Goal: Check status: Check status

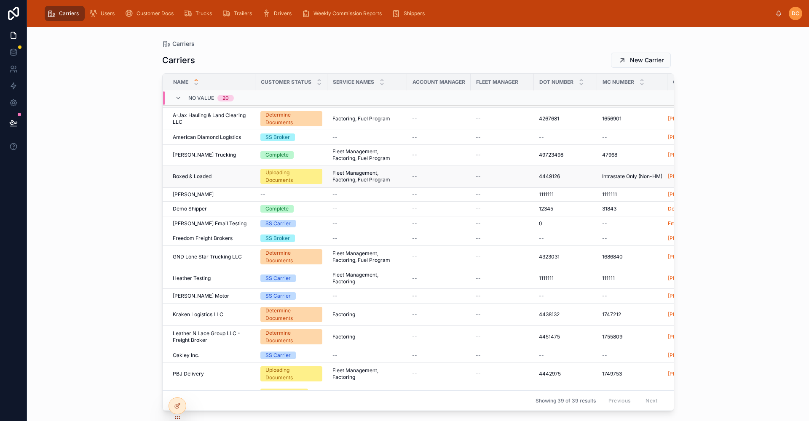
scroll to position [391, 0]
click at [318, 85] on icon at bounding box center [318, 83] width 5 height 5
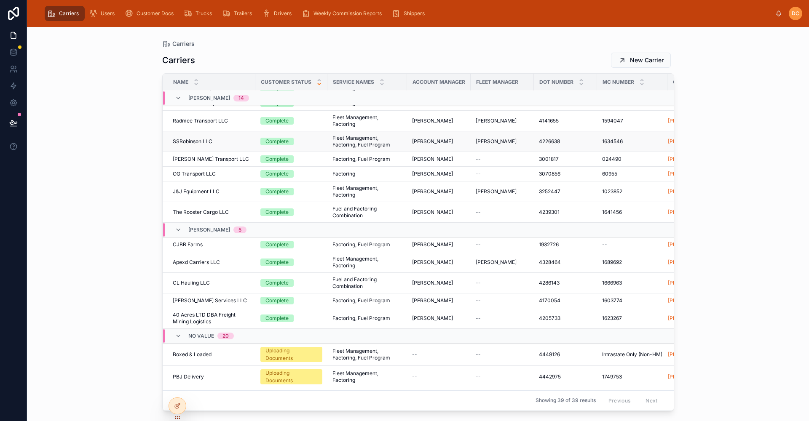
scroll to position [50, 0]
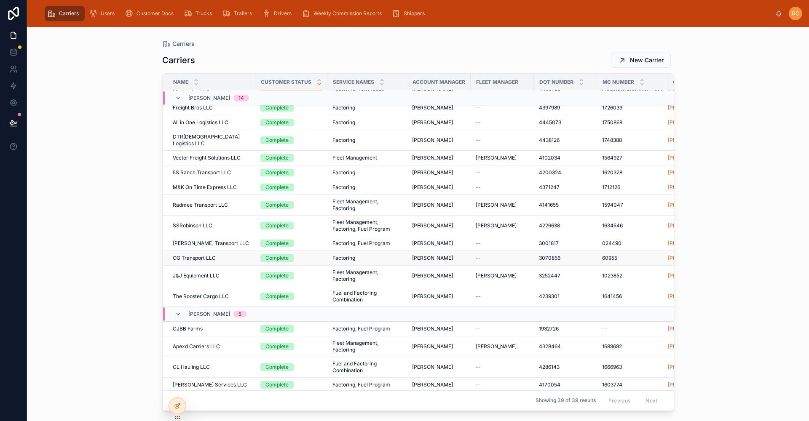
click at [237, 255] on div "OG Transport LLC OG Transport LLC" at bounding box center [211, 258] width 77 height 7
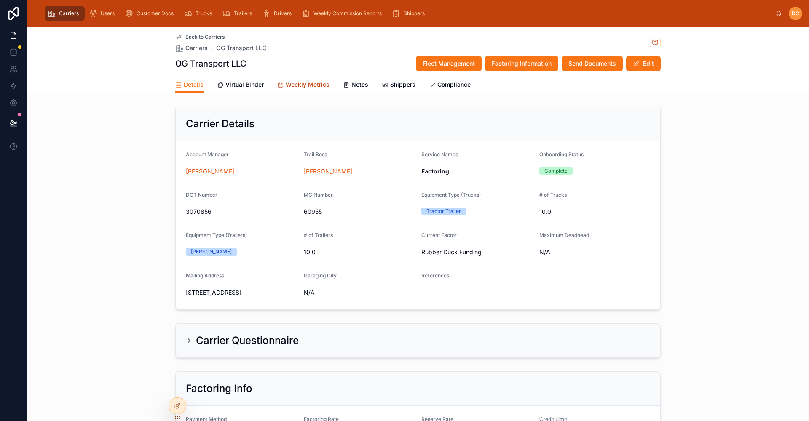
click at [304, 86] on span "Weekly Metrics" at bounding box center [308, 84] width 44 height 8
